Goal: Find specific page/section: Find specific page/section

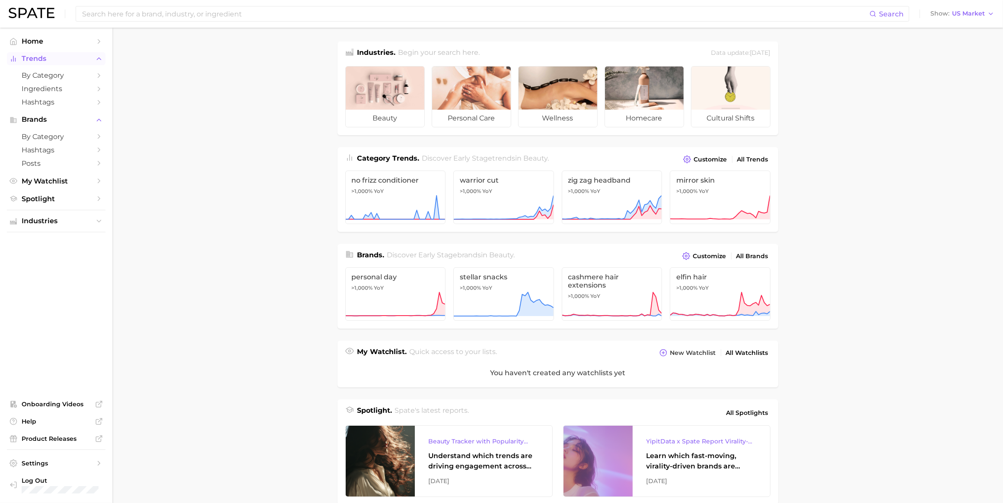
click at [38, 61] on span "Trends" at bounding box center [56, 59] width 69 height 8
click at [162, 14] on input at bounding box center [475, 13] width 788 height 15
